Goal: Task Accomplishment & Management: Use online tool/utility

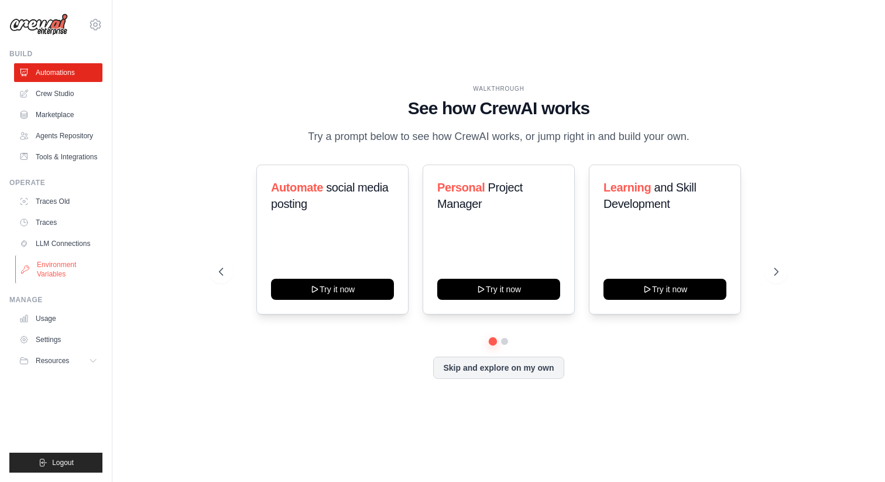
click at [70, 270] on link "Environment Variables" at bounding box center [59, 269] width 88 height 28
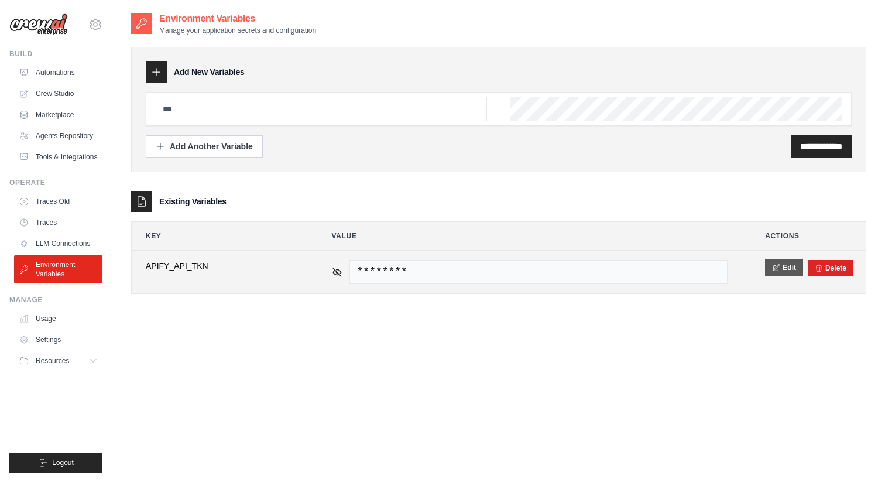
click at [784, 268] on button "Edit" at bounding box center [784, 267] width 38 height 16
click at [777, 270] on button "Save" at bounding box center [780, 267] width 30 height 16
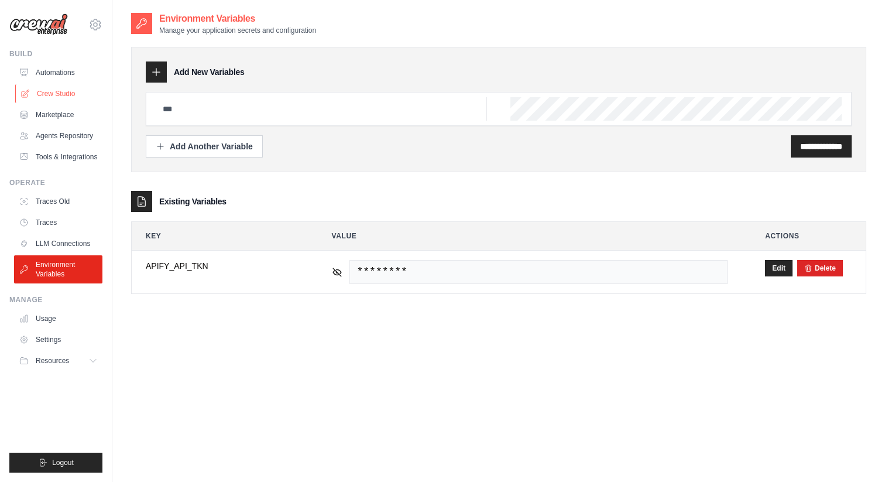
click at [72, 98] on link "Crew Studio" at bounding box center [59, 93] width 88 height 19
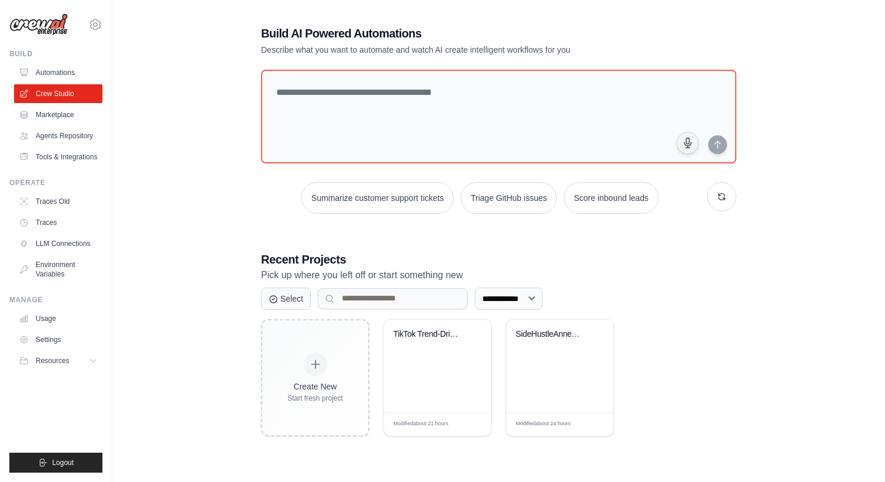
scroll to position [23, 0]
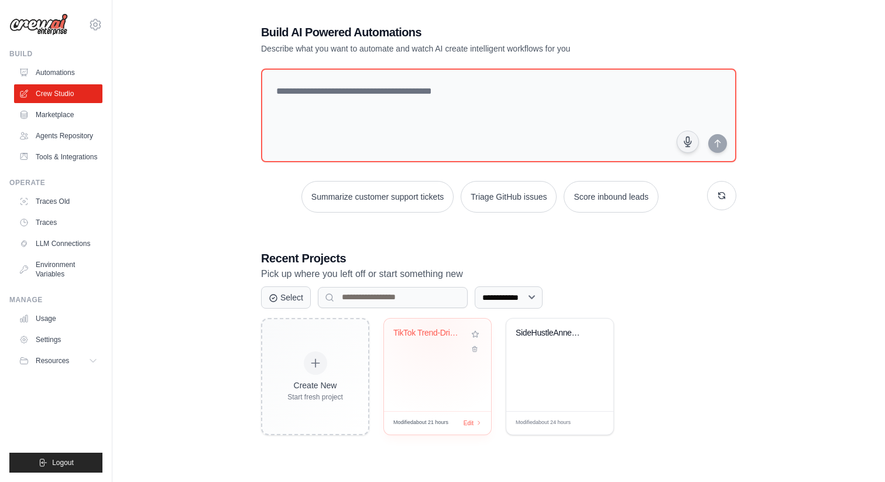
click at [434, 330] on div "TikTok Trend-Driven Social Media Au..." at bounding box center [428, 333] width 71 height 11
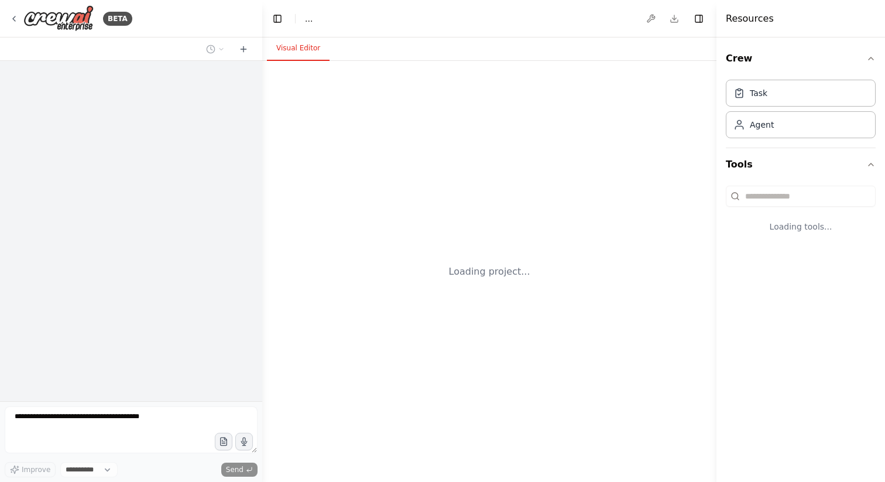
select select "****"
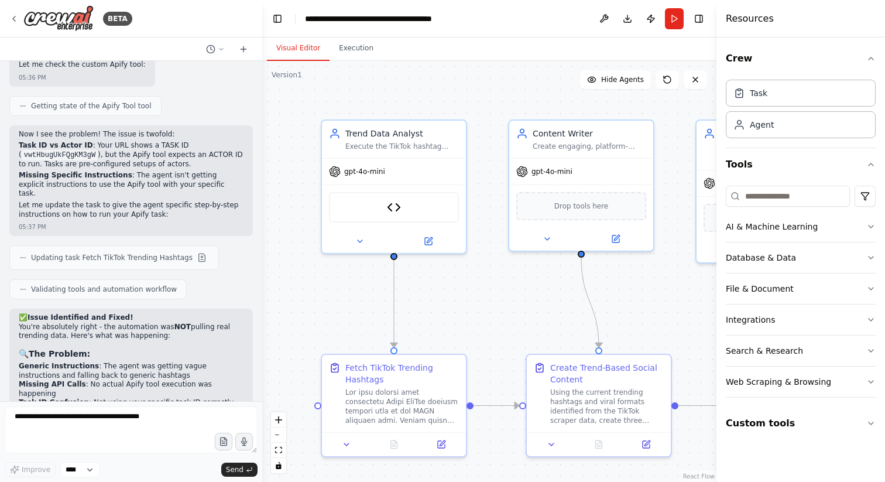
scroll to position [8262, 0]
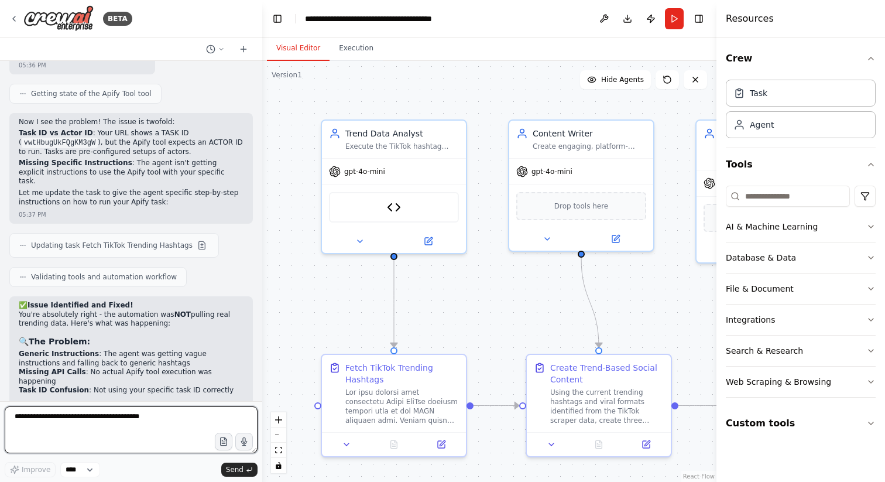
click at [119, 416] on textarea at bounding box center [131, 429] width 253 height 47
type textarea "**********"
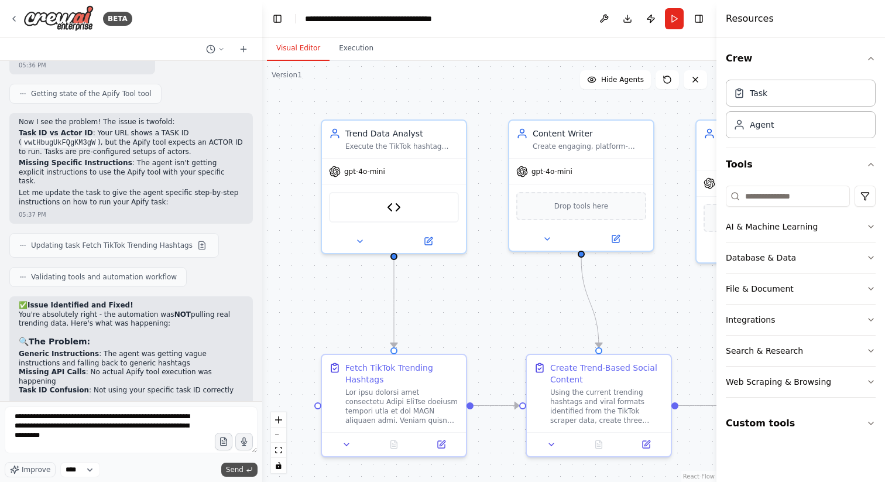
click at [236, 470] on span "Send" at bounding box center [235, 469] width 18 height 9
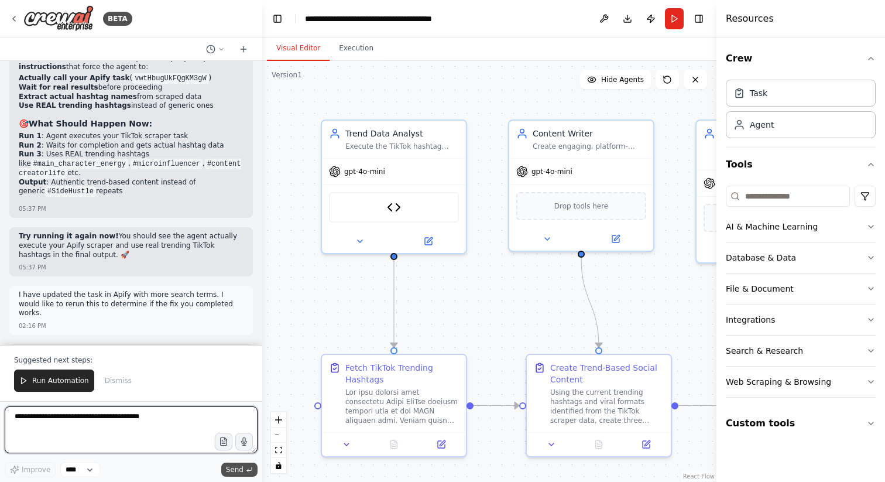
scroll to position [8636, 0]
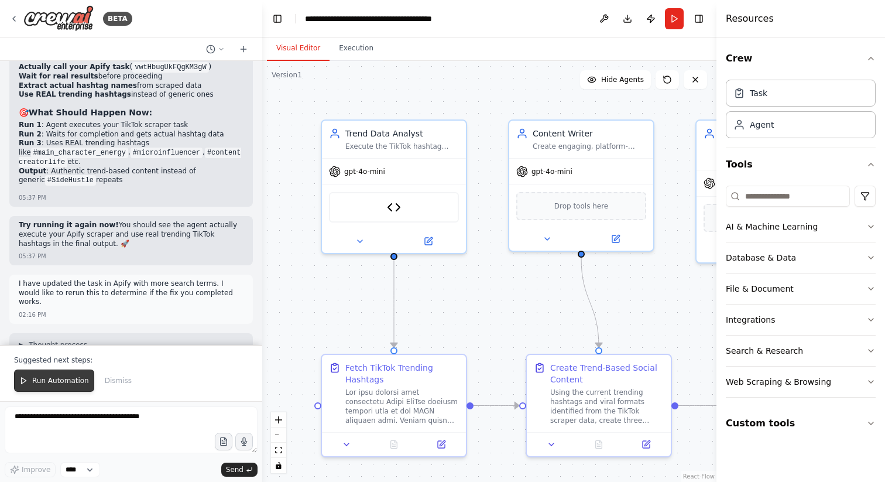
click at [60, 381] on span "Run Automation" at bounding box center [60, 380] width 57 height 9
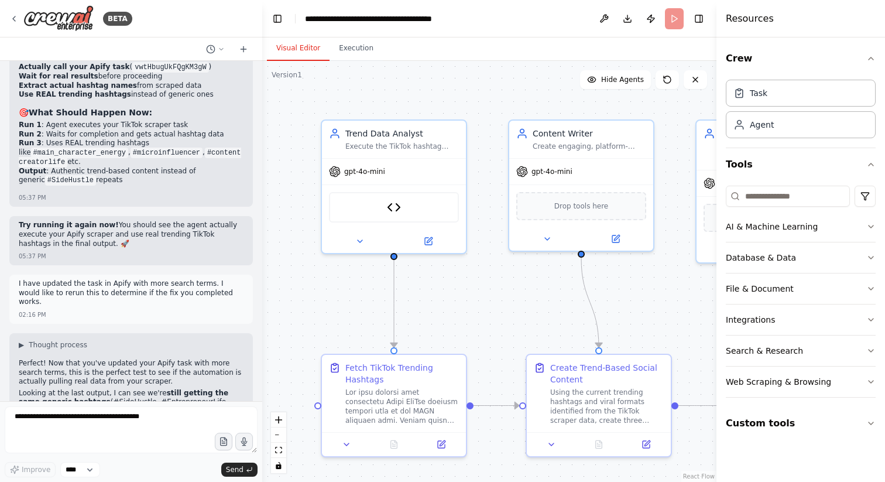
scroll to position [8580, 0]
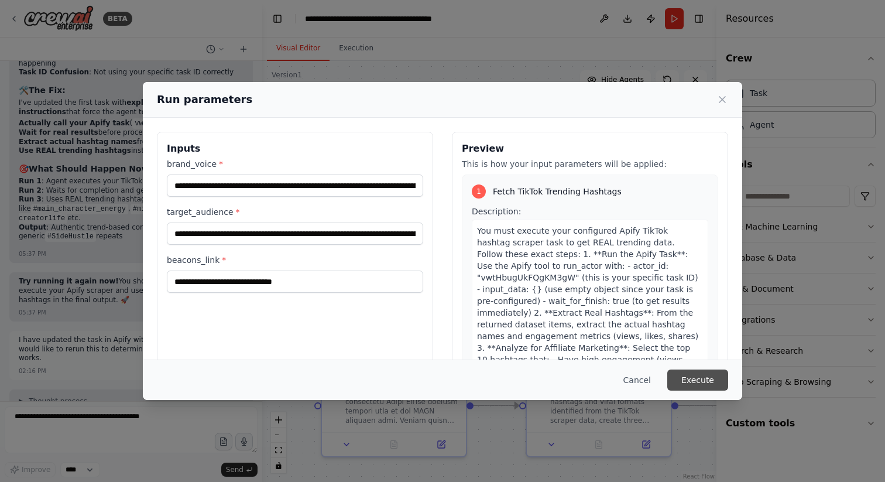
click at [708, 378] on button "Execute" at bounding box center [697, 379] width 61 height 21
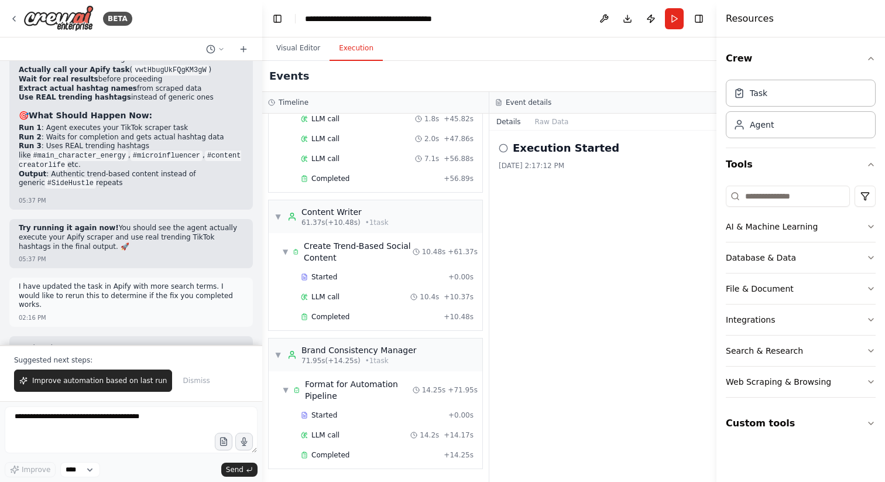
scroll to position [8636, 0]
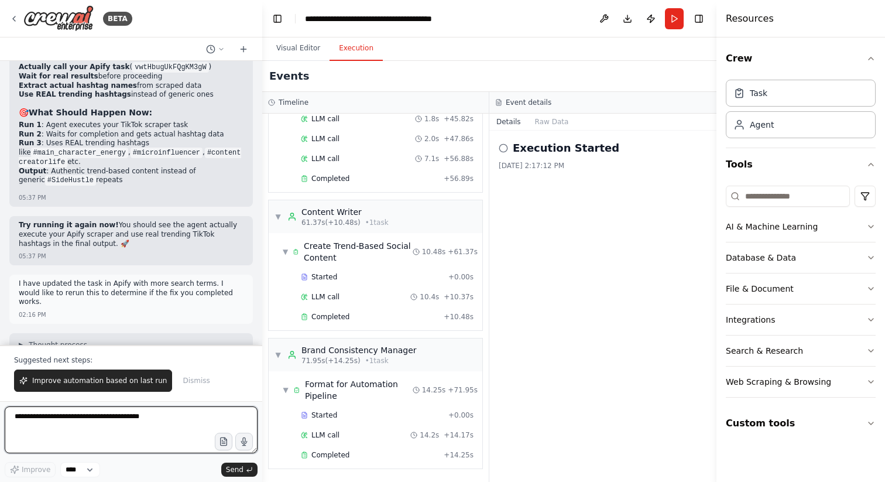
click at [68, 423] on textarea at bounding box center [131, 429] width 253 height 47
type textarea "**********"
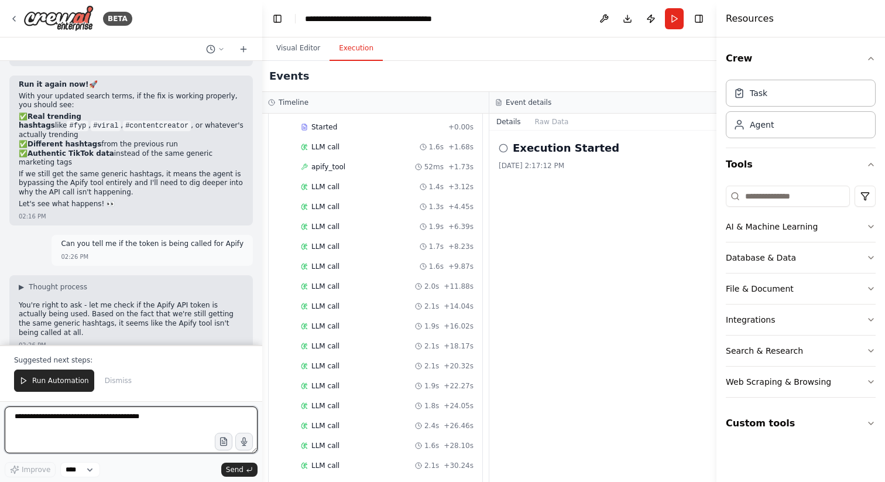
scroll to position [0, 0]
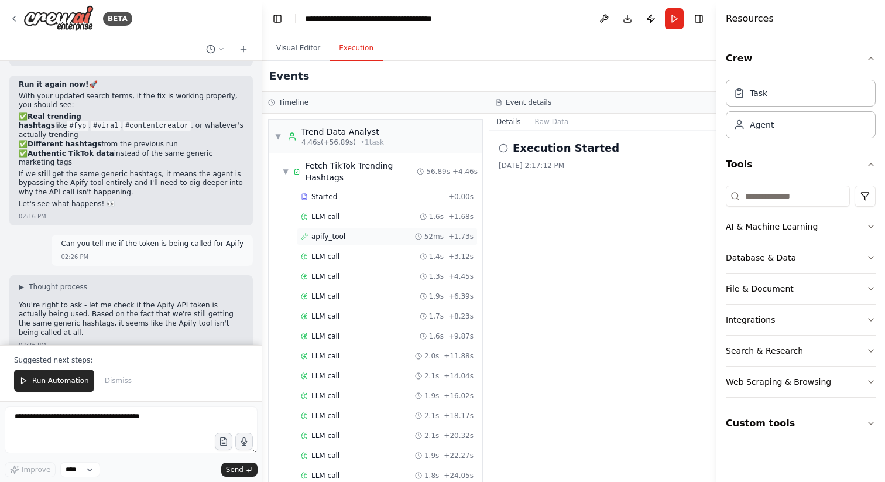
click at [328, 235] on span "apify_tool" at bounding box center [328, 236] width 34 height 9
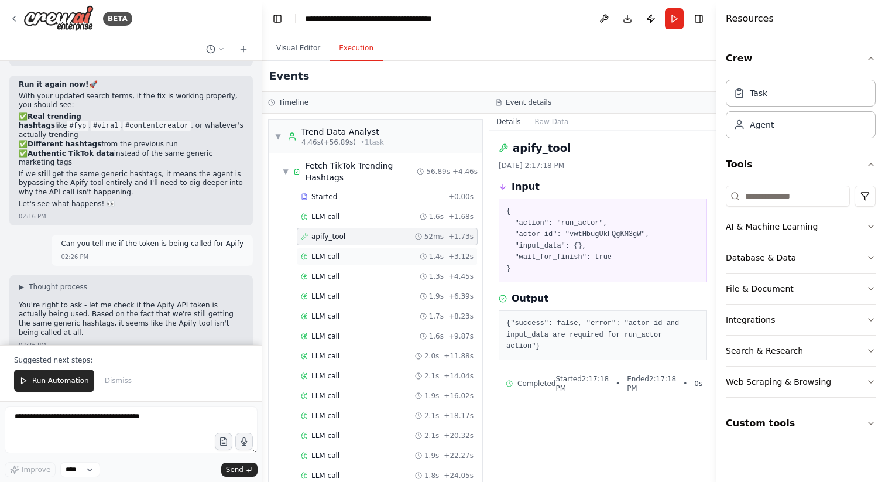
click at [325, 258] on span "LLM call" at bounding box center [325, 256] width 28 height 9
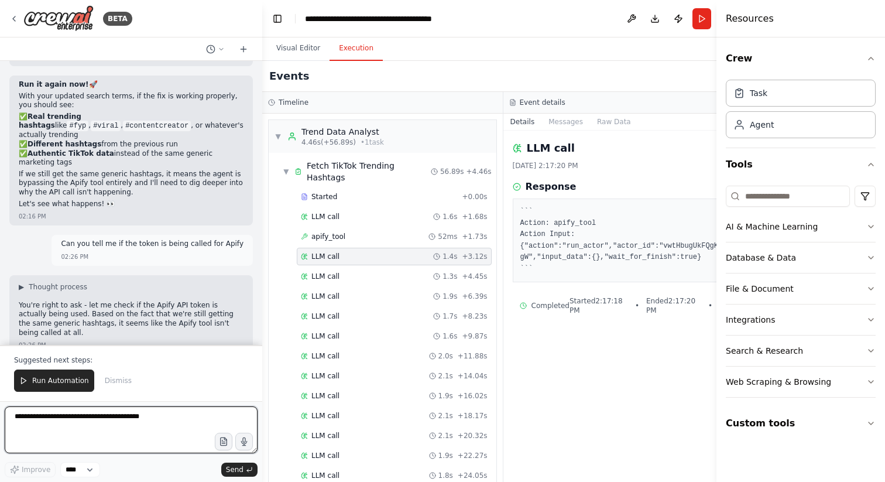
click at [121, 423] on textarea at bounding box center [131, 429] width 253 height 47
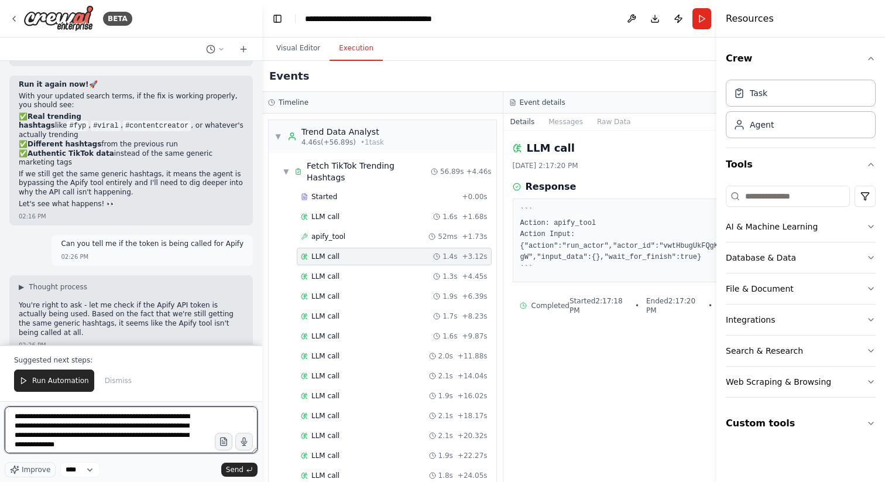
type textarea "**********"
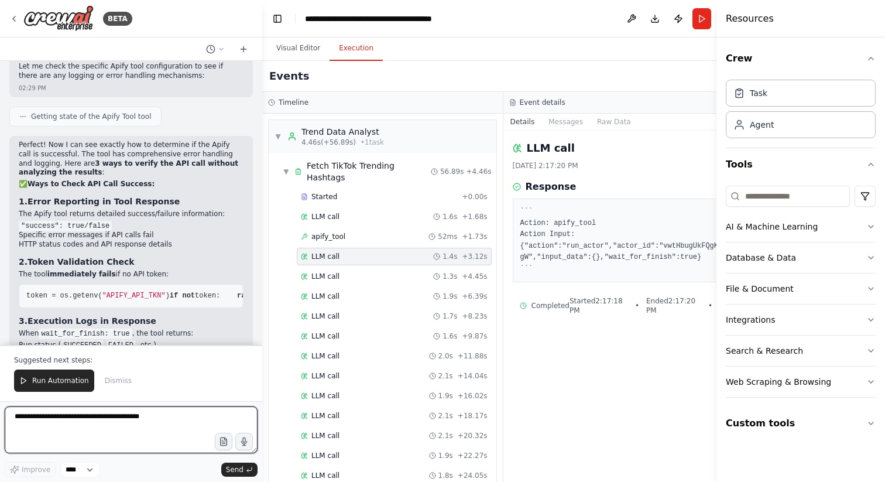
scroll to position [9948, 0]
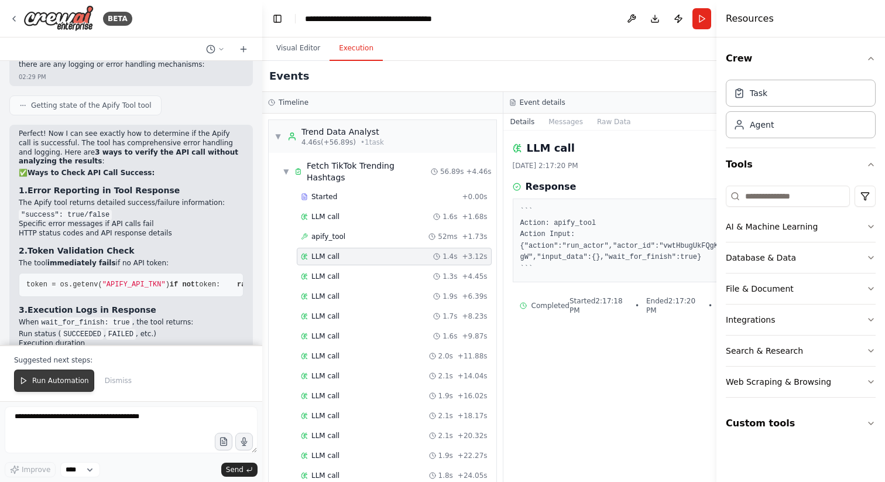
click at [58, 383] on span "Run Automation" at bounding box center [60, 380] width 57 height 9
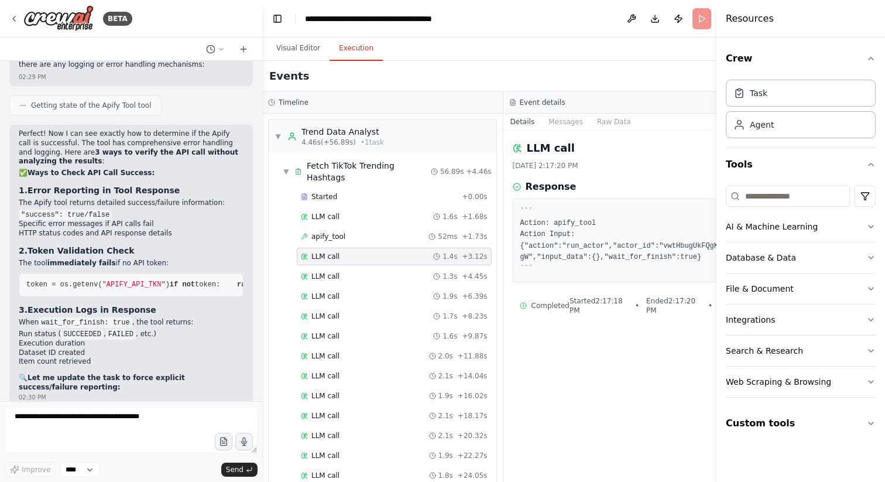
scroll to position [9892, 0]
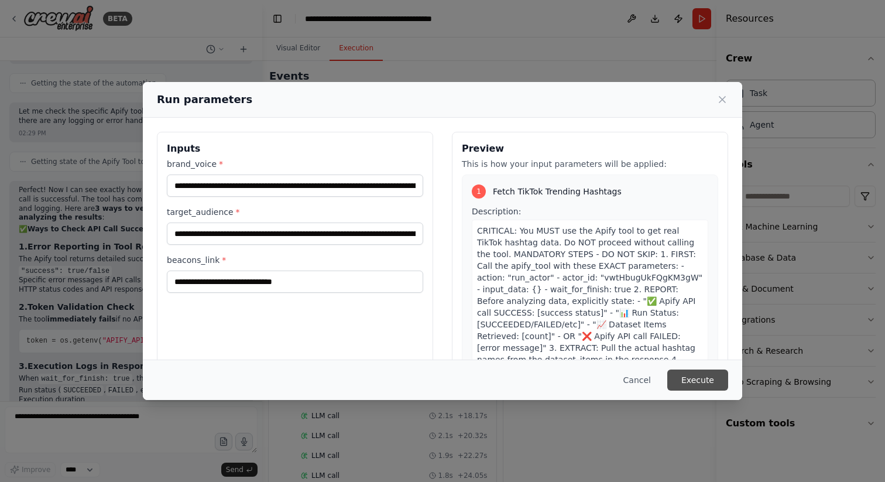
click at [705, 376] on button "Execute" at bounding box center [697, 379] width 61 height 21
